Goal: Check status: Check status

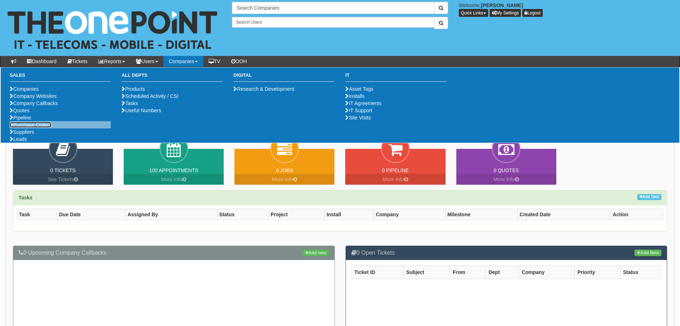
click at [32, 128] on link "Purchase Orders" at bounding box center [31, 125] width 42 height 6
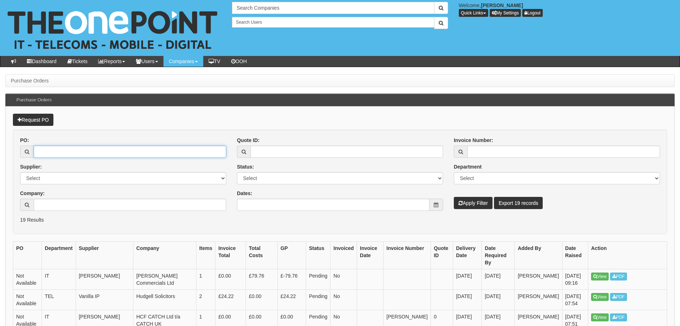
click at [107, 149] on input "PO:" at bounding box center [130, 152] width 193 height 12
click at [132, 149] on input "PO:" at bounding box center [130, 152] width 193 height 12
paste input "19331"
type input "19331"
click at [454, 197] on button "Apply Filter" at bounding box center [473, 203] width 39 height 12
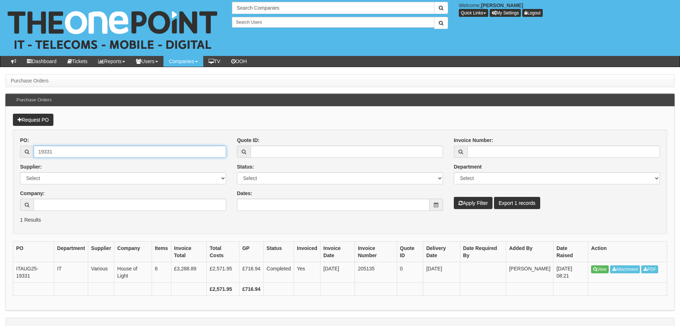
drag, startPoint x: 84, startPoint y: 152, endPoint x: -1, endPoint y: 151, distance: 85.0
click at [0, 151] on html "× Send Email × Add Appointment × Create Ticket × Create Proactive Activity × Ad…" at bounding box center [340, 169] width 680 height 339
drag, startPoint x: 78, startPoint y: 149, endPoint x: 32, endPoint y: 149, distance: 46.3
click at [32, 149] on div "19331" at bounding box center [123, 152] width 206 height 12
click at [462, 198] on button "Apply Filter" at bounding box center [473, 203] width 39 height 12
